Goal: Task Accomplishment & Management: Complete application form

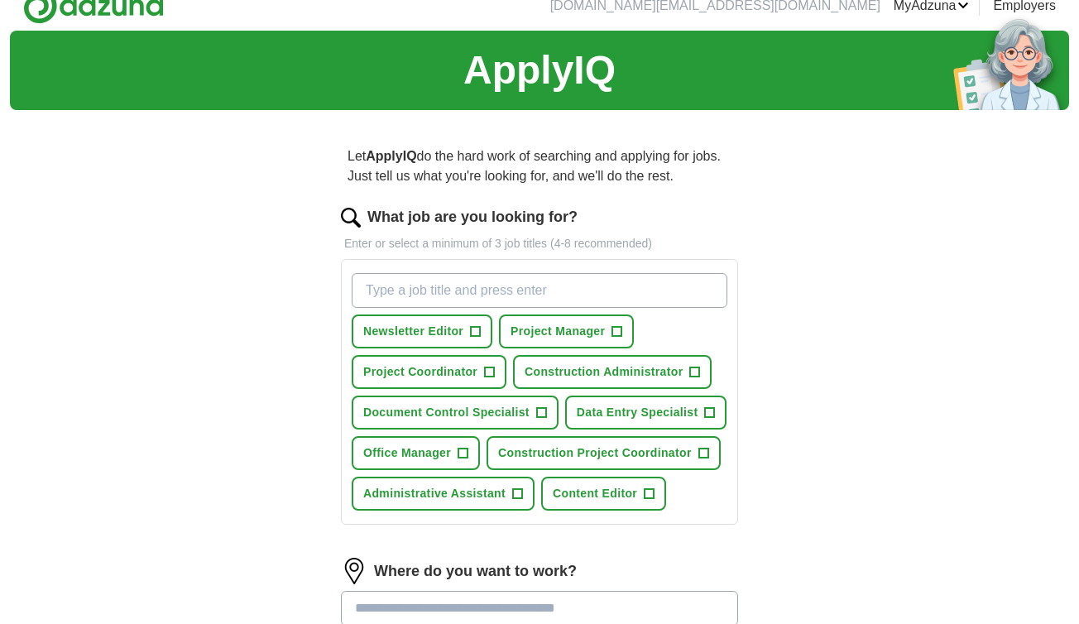
scroll to position [47, 0]
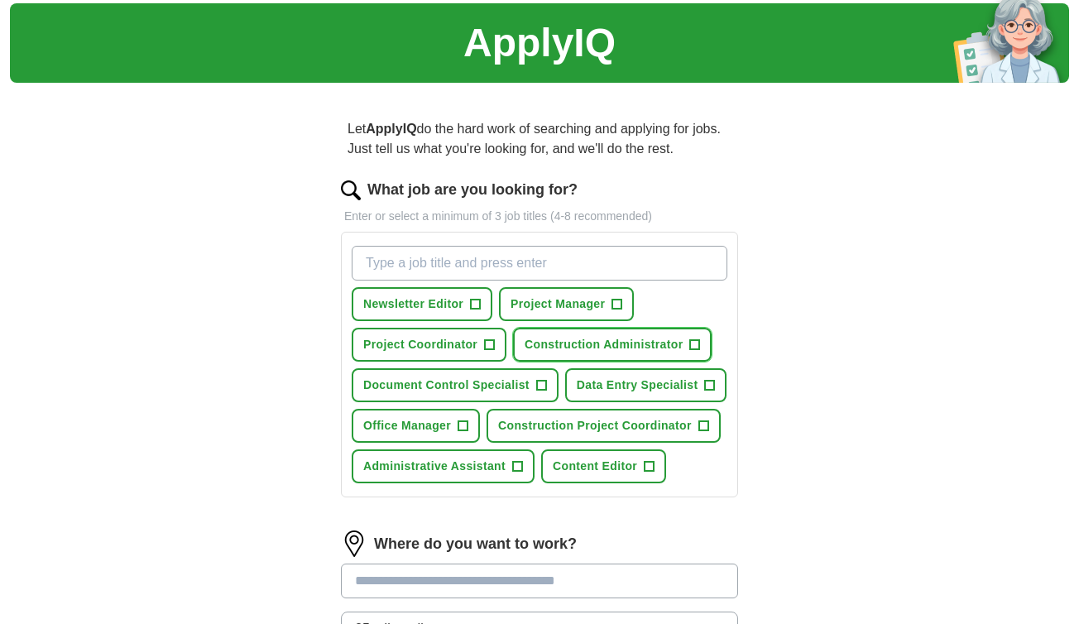
click at [694, 341] on span "+" at bounding box center [695, 344] width 10 height 13
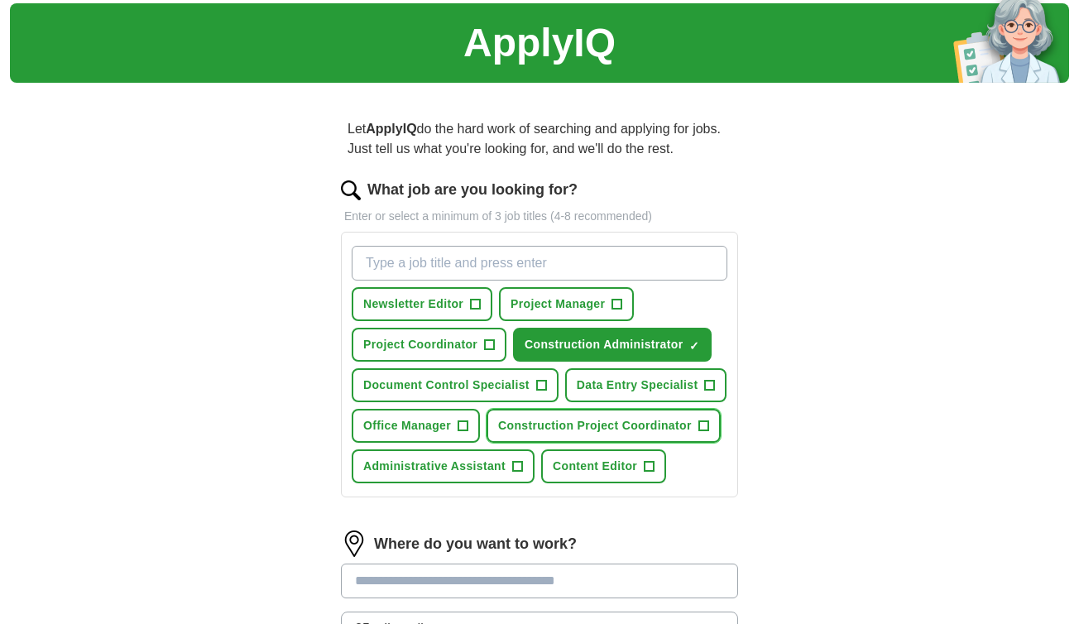
click at [702, 422] on span "+" at bounding box center [703, 425] width 10 height 13
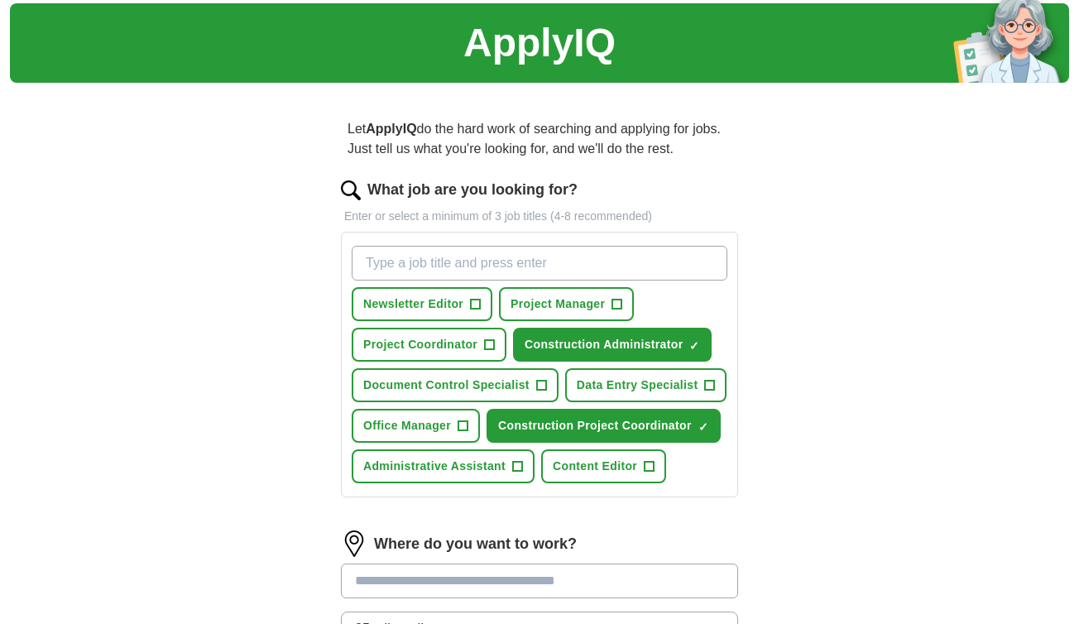
click at [398, 259] on input "What job are you looking for?" at bounding box center [540, 263] width 376 height 35
type input "Construction Administrative Assistant"
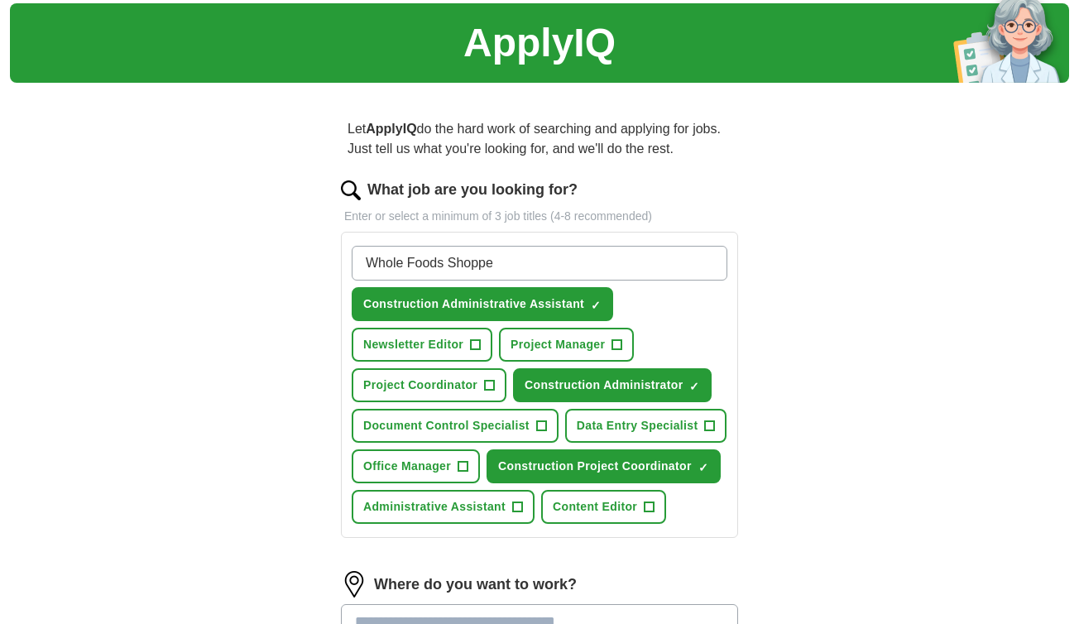
type input "Whole Foods Shopper"
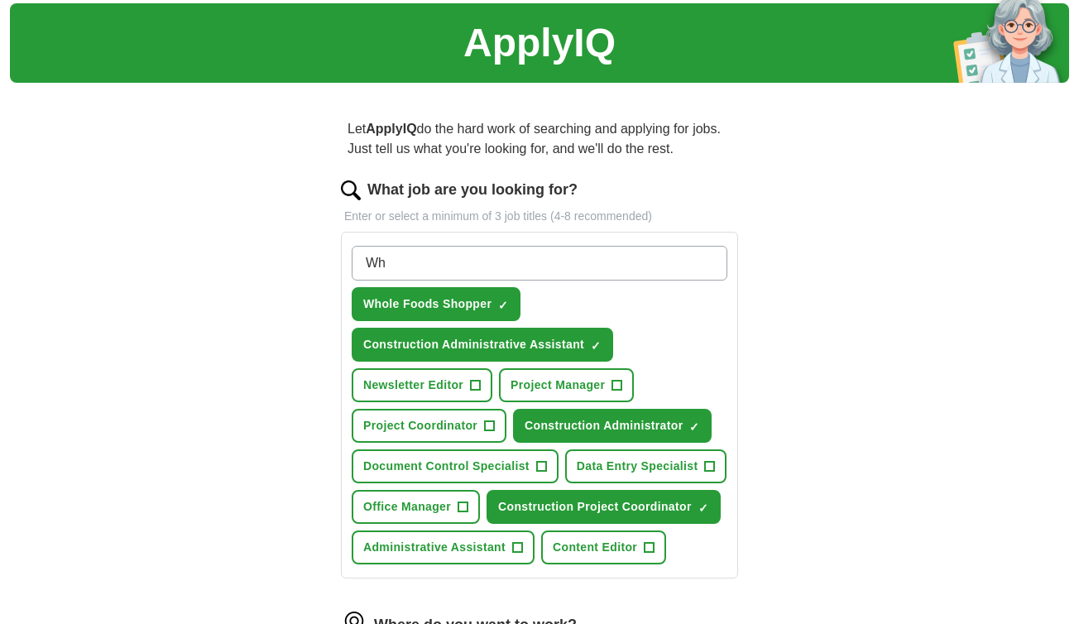
type input "W"
click at [714, 462] on span "+" at bounding box center [710, 466] width 10 height 13
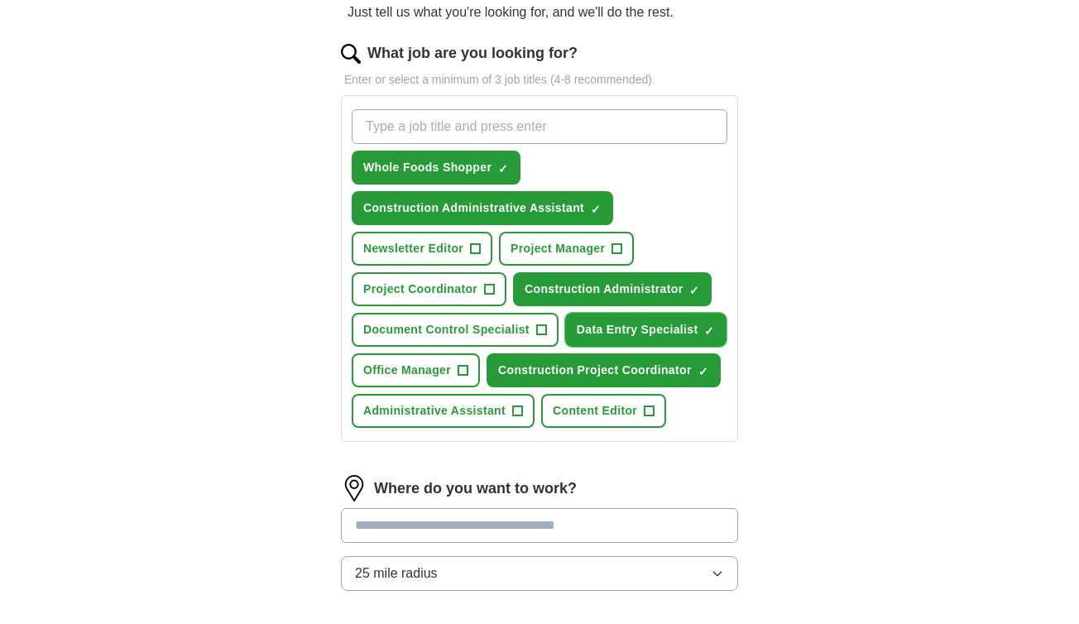
scroll to position [186, 0]
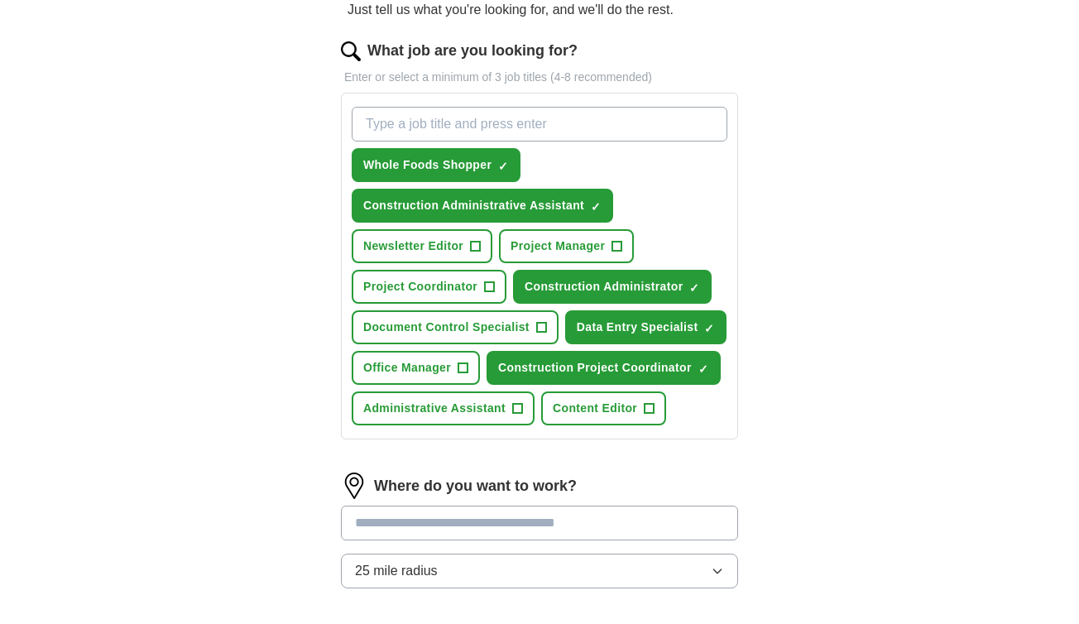
click at [474, 527] on input "text" at bounding box center [539, 523] width 397 height 35
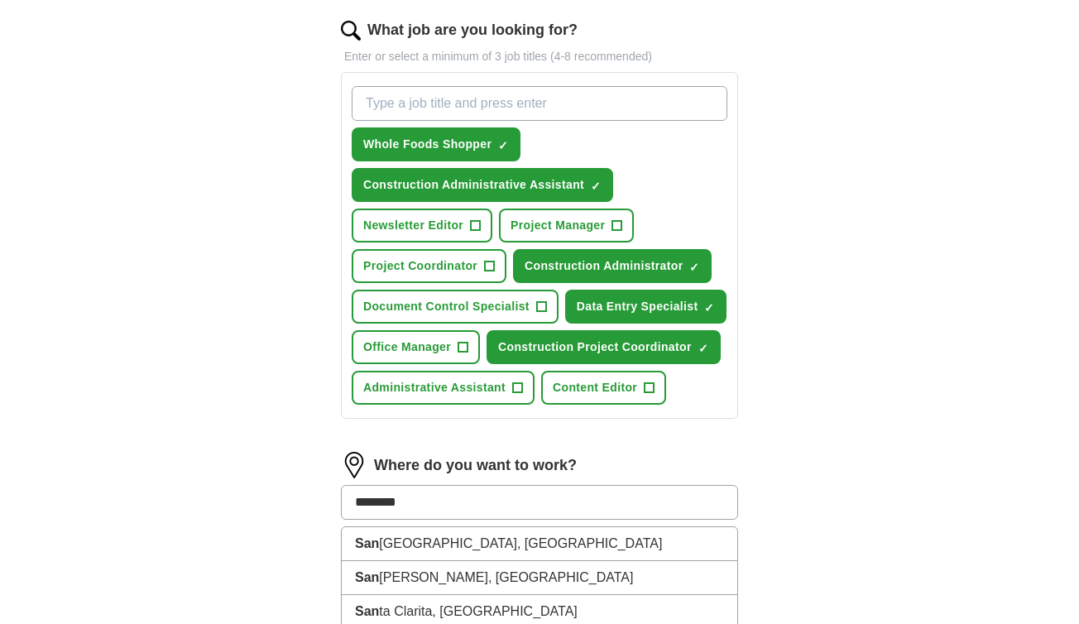
type input "*********"
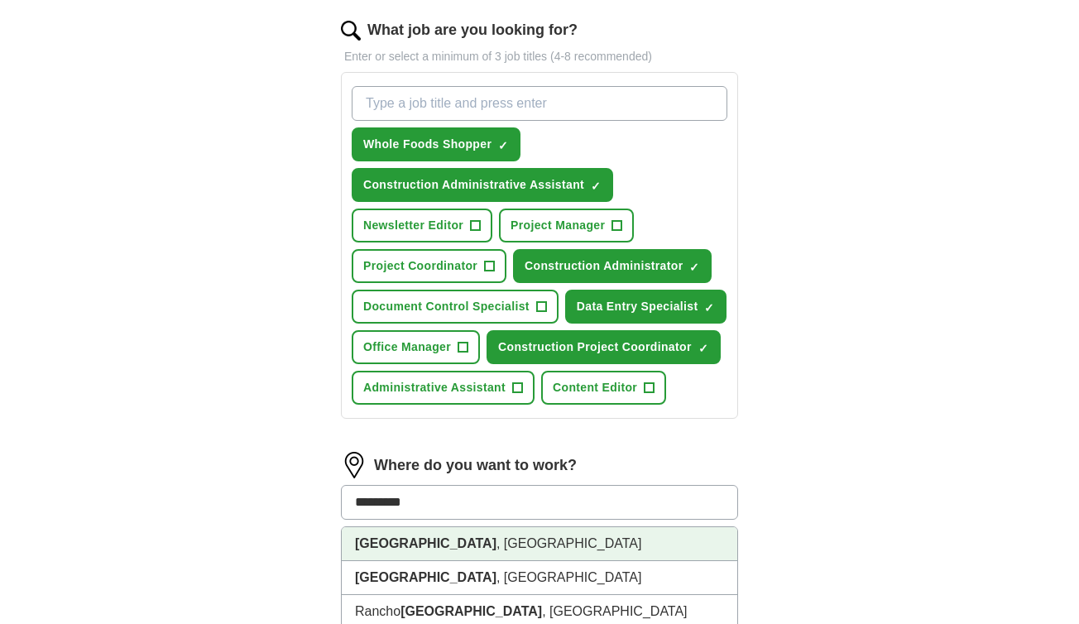
click at [476, 535] on li "[GEOGRAPHIC_DATA] , [GEOGRAPHIC_DATA]" at bounding box center [539, 544] width 395 height 34
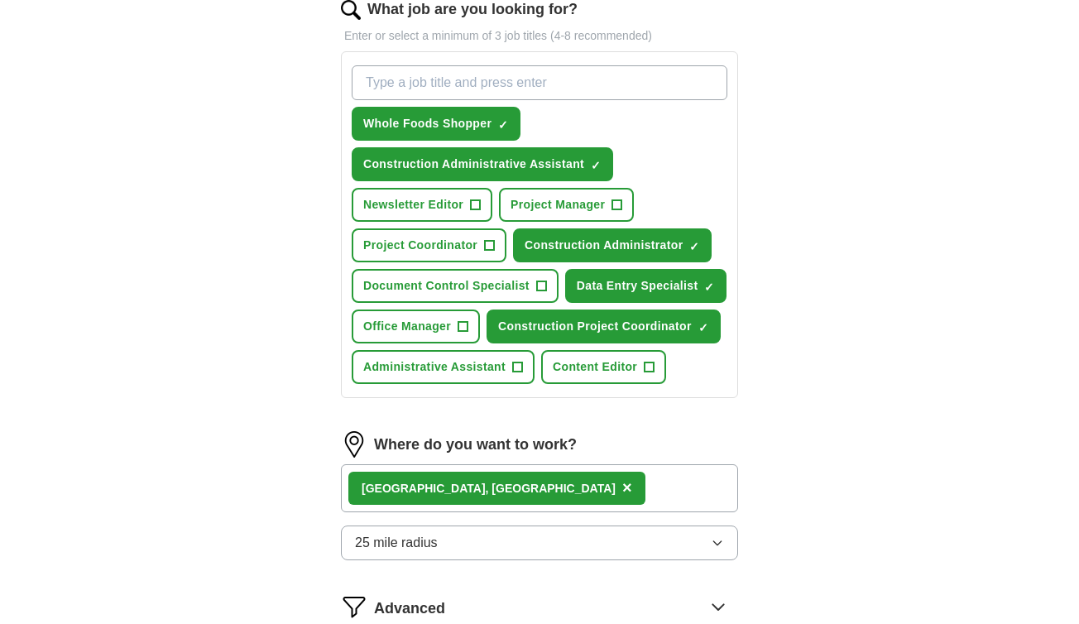
scroll to position [370, 0]
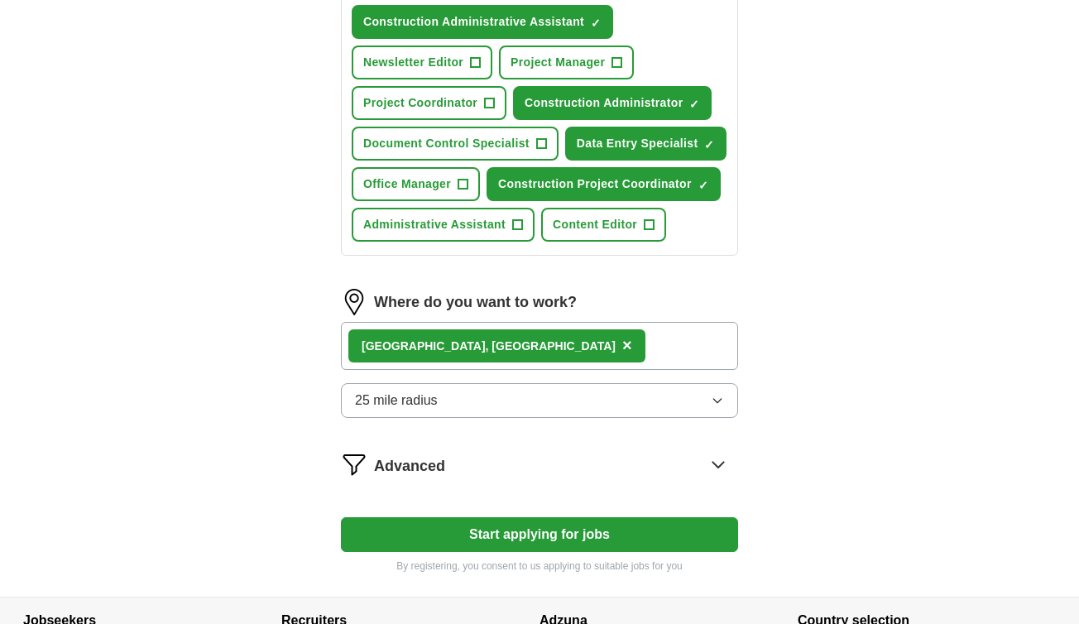
click at [524, 401] on button "25 mile radius" at bounding box center [539, 400] width 397 height 35
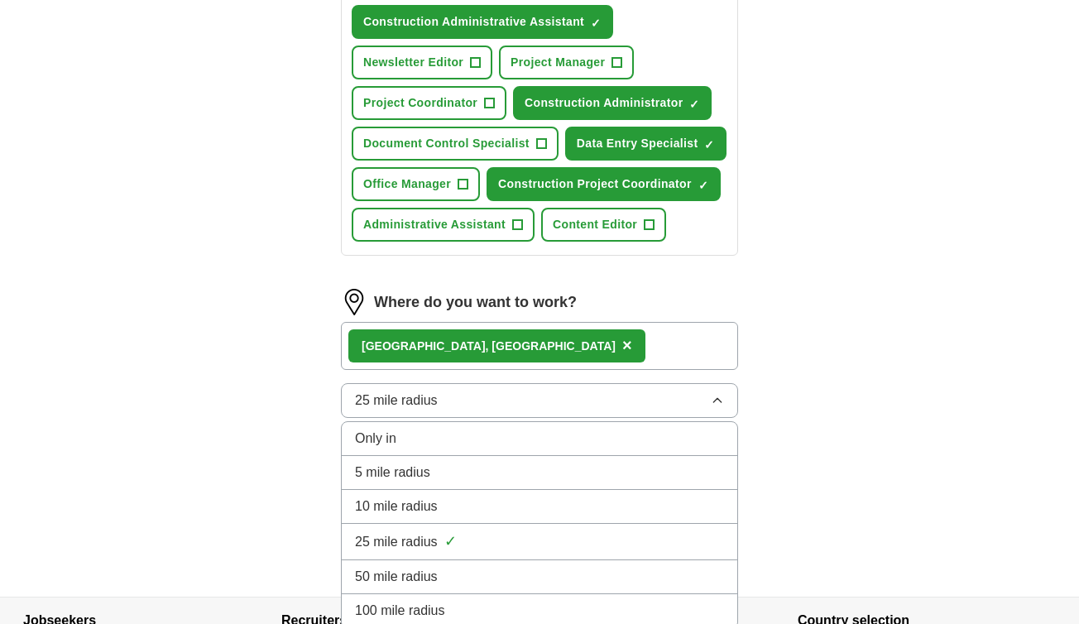
click at [490, 493] on li "10 mile radius" at bounding box center [539, 507] width 395 height 34
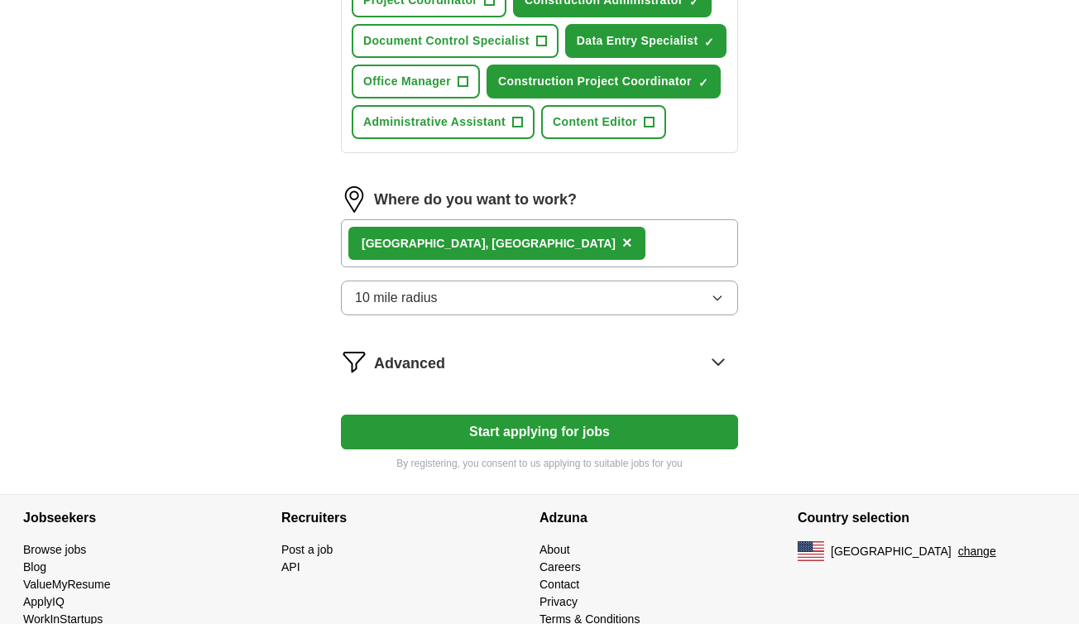
scroll to position [474, 0]
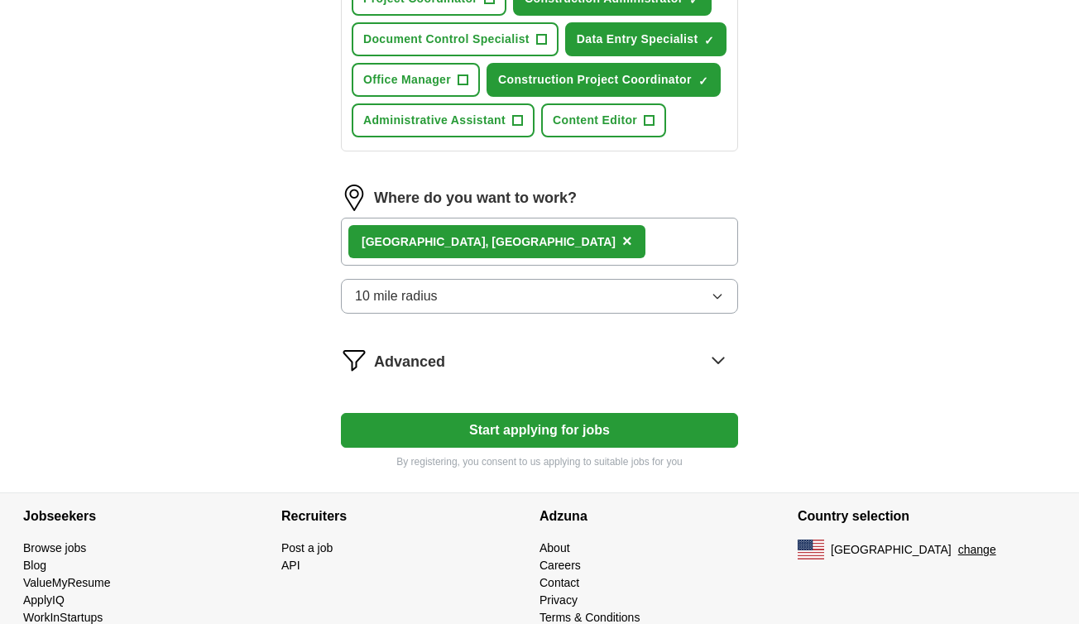
click at [719, 359] on icon at bounding box center [718, 360] width 26 height 26
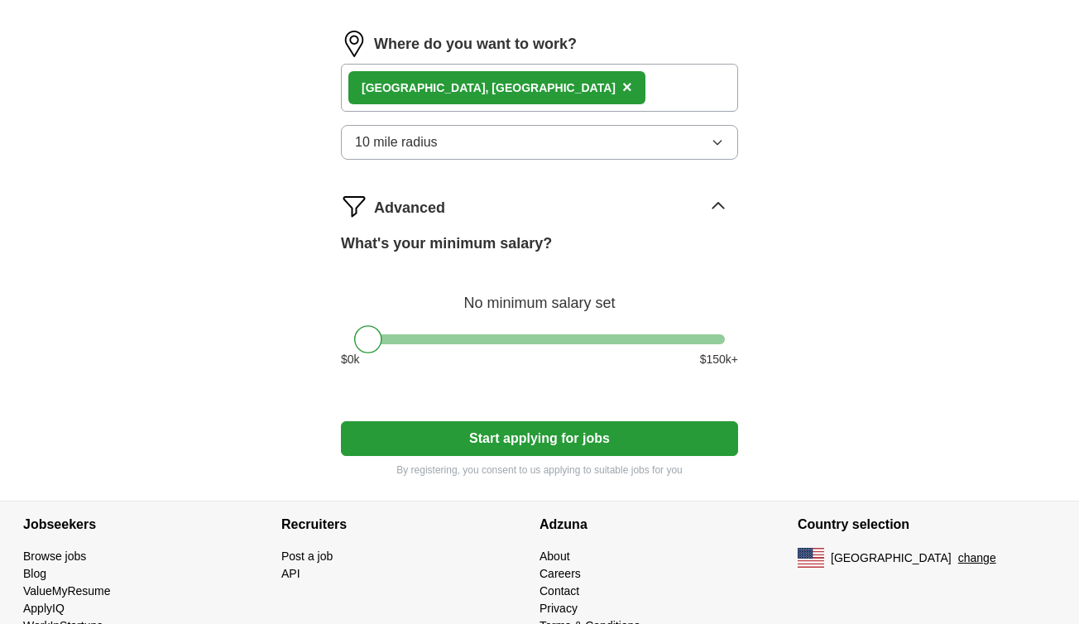
scroll to position [630, 0]
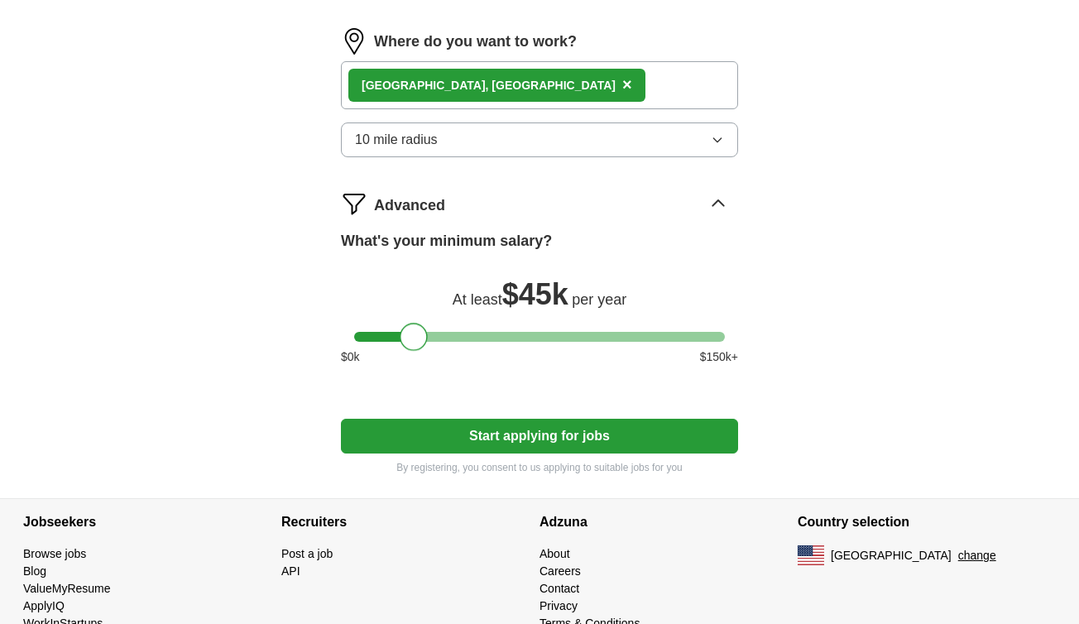
drag, startPoint x: 371, startPoint y: 338, endPoint x: 416, endPoint y: 339, distance: 45.5
click at [417, 339] on div at bounding box center [414, 337] width 28 height 28
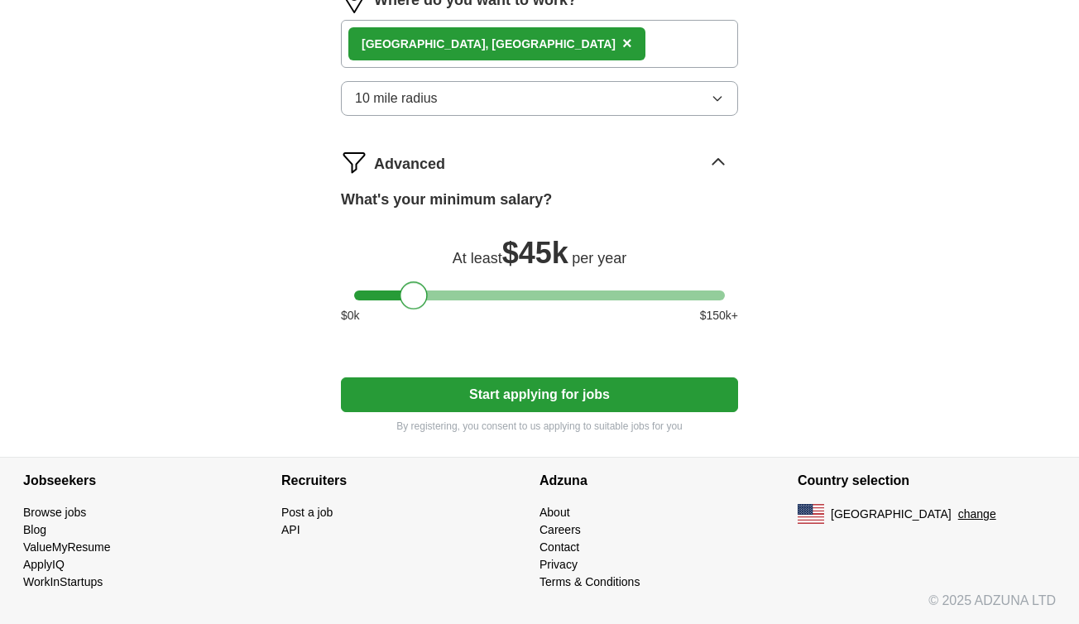
scroll to position [672, 0]
click at [481, 389] on button "Start applying for jobs" at bounding box center [539, 394] width 397 height 35
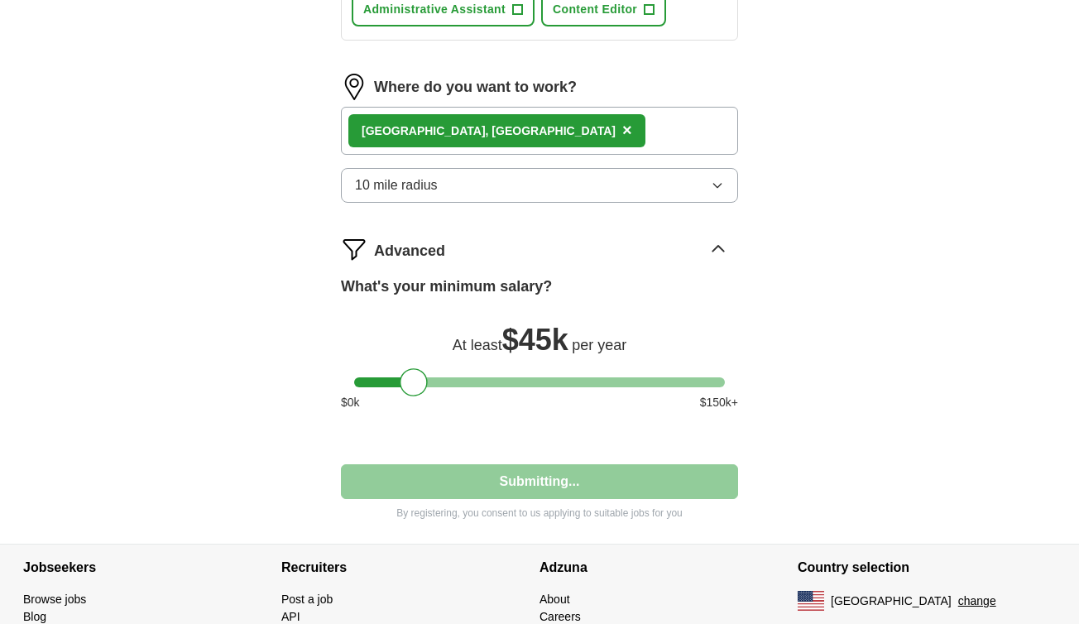
select select "**"
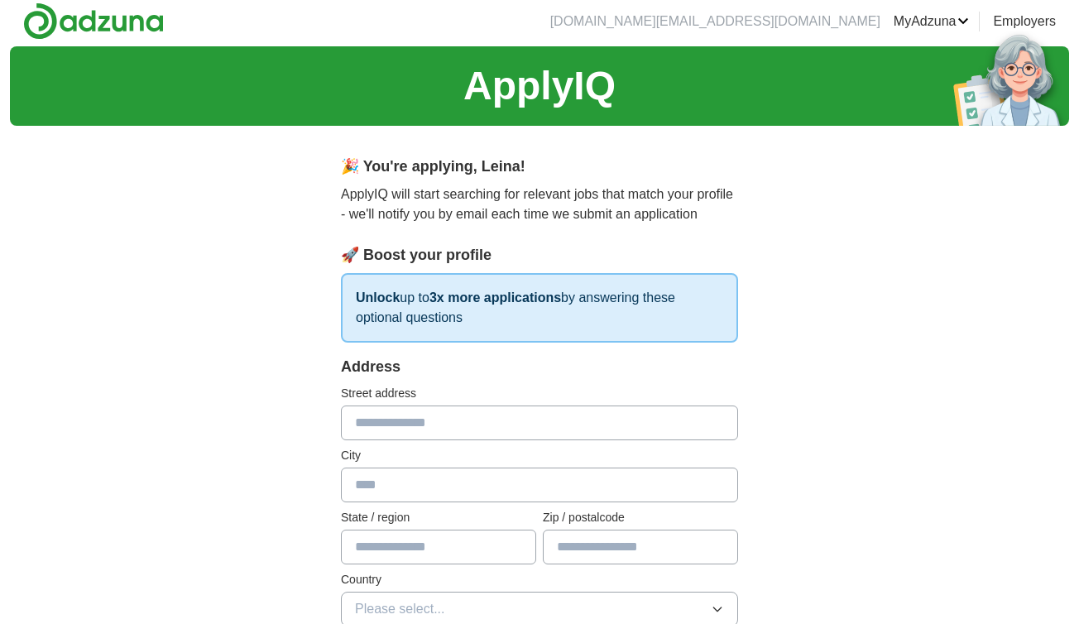
scroll to position [0, 0]
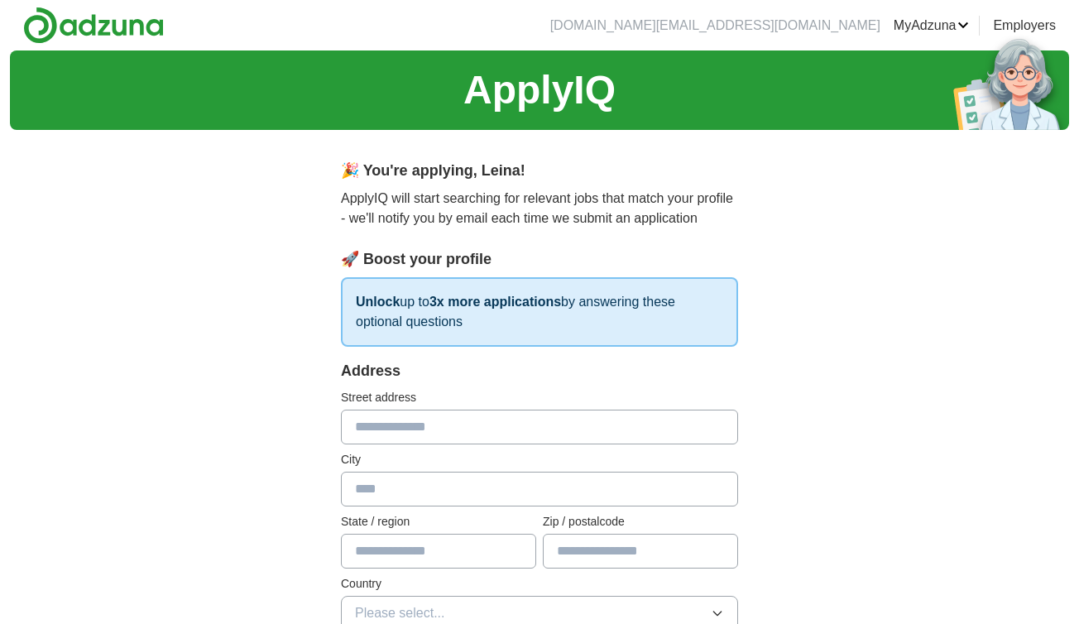
click at [0, 0] on link "Resumes" at bounding box center [0, 0] width 0 height 0
